Goal: Transaction & Acquisition: Purchase product/service

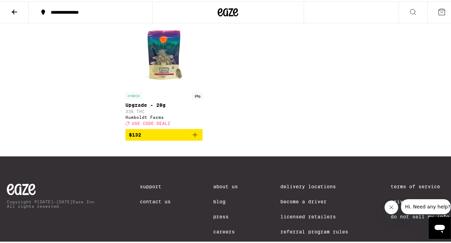
scroll to position [4958, 0]
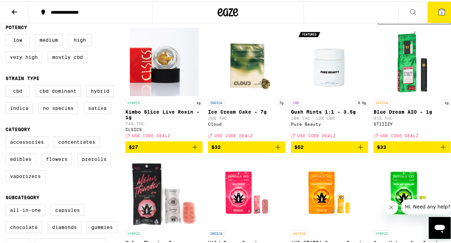
scroll to position [108, 0]
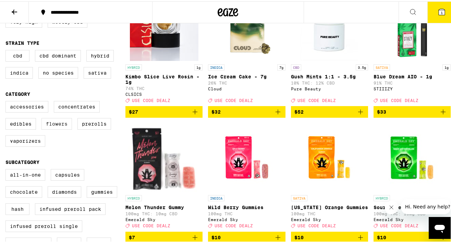
click at [53, 128] on label "Flowers" at bounding box center [56, 123] width 30 height 12
click at [7, 101] on input "Flowers" at bounding box center [7, 101] width 0 height 0
checkbox input "true"
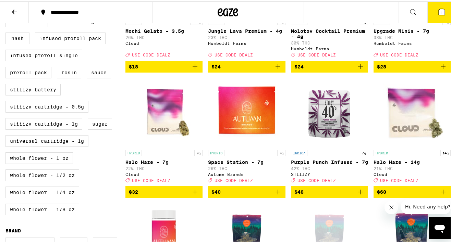
scroll to position [288, 0]
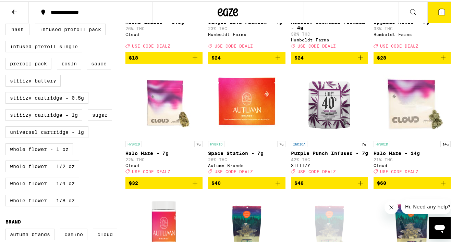
drag, startPoint x: 59, startPoint y: 8, endPoint x: 54, endPoint y: 13, distance: 7.8
click at [54, 13] on button "**********" at bounding box center [90, 11] width 123 height 21
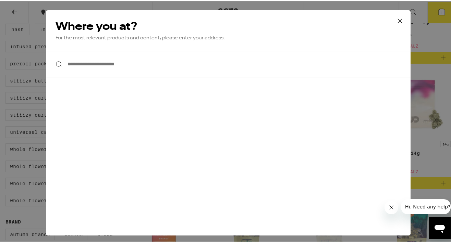
scroll to position [133, 0]
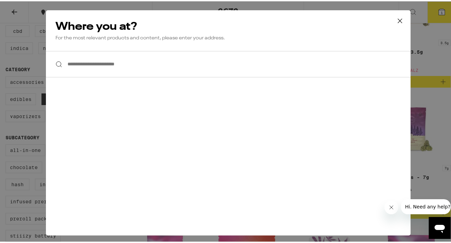
click at [398, 20] on icon at bounding box center [400, 19] width 10 height 10
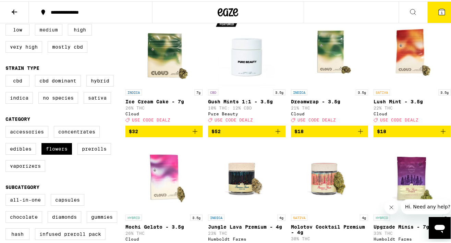
scroll to position [0, 0]
